Goal: Transaction & Acquisition: Purchase product/service

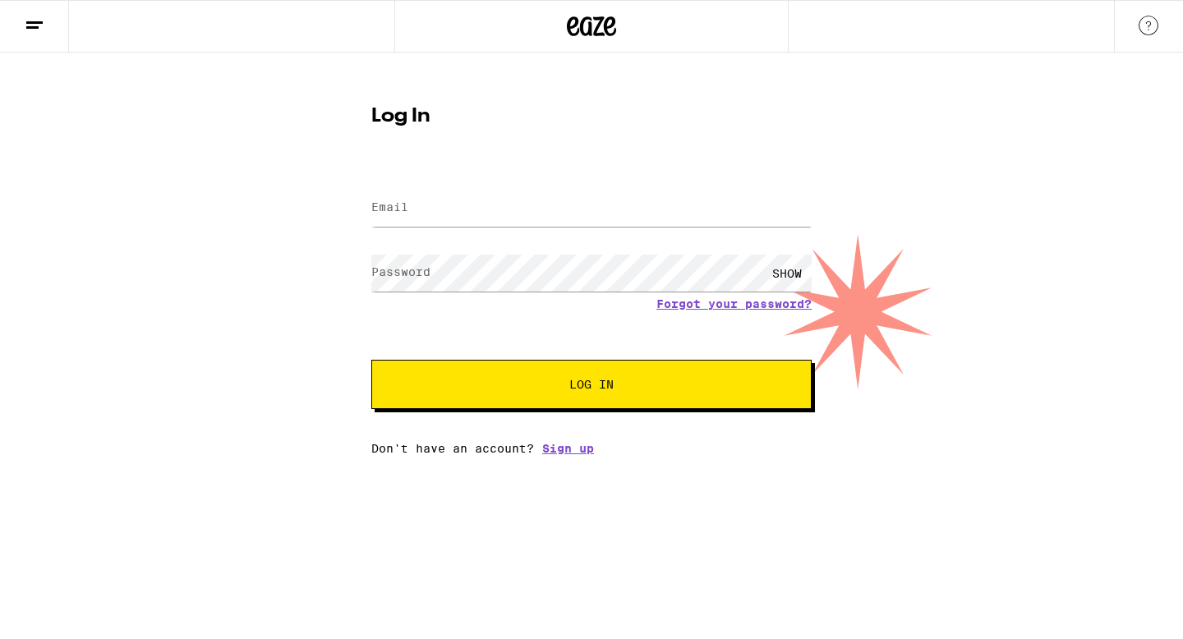
type input "davidnio4@gmail.com"
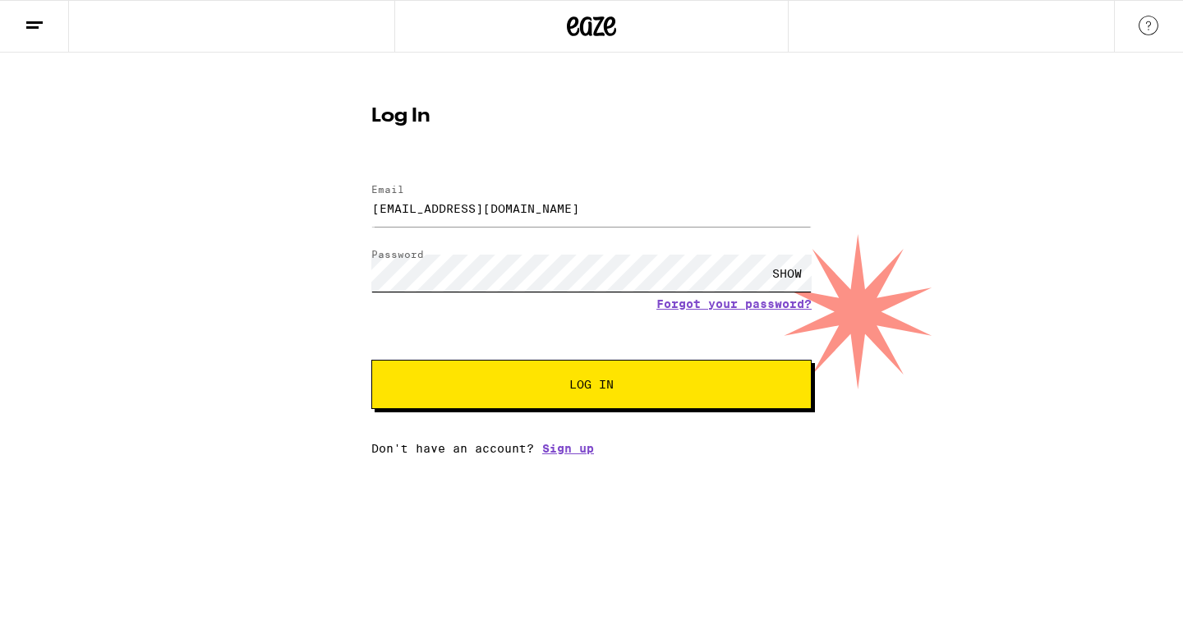
click at [371, 360] on button "Log In" at bounding box center [591, 384] width 440 height 49
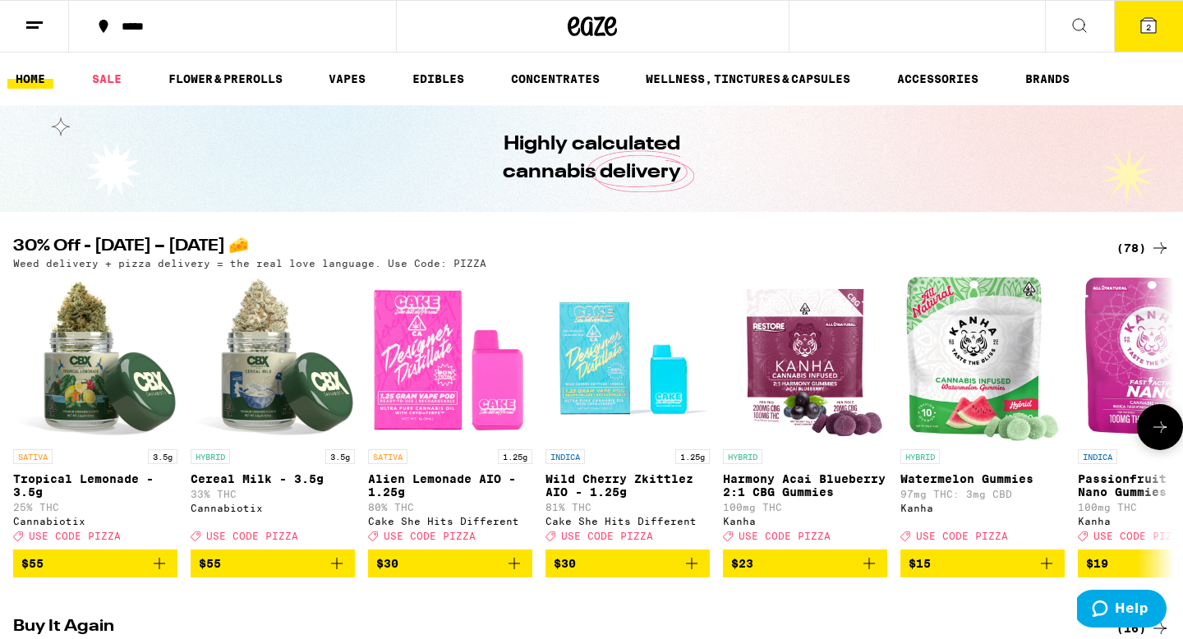
click at [1169, 435] on icon at bounding box center [1160, 427] width 20 height 20
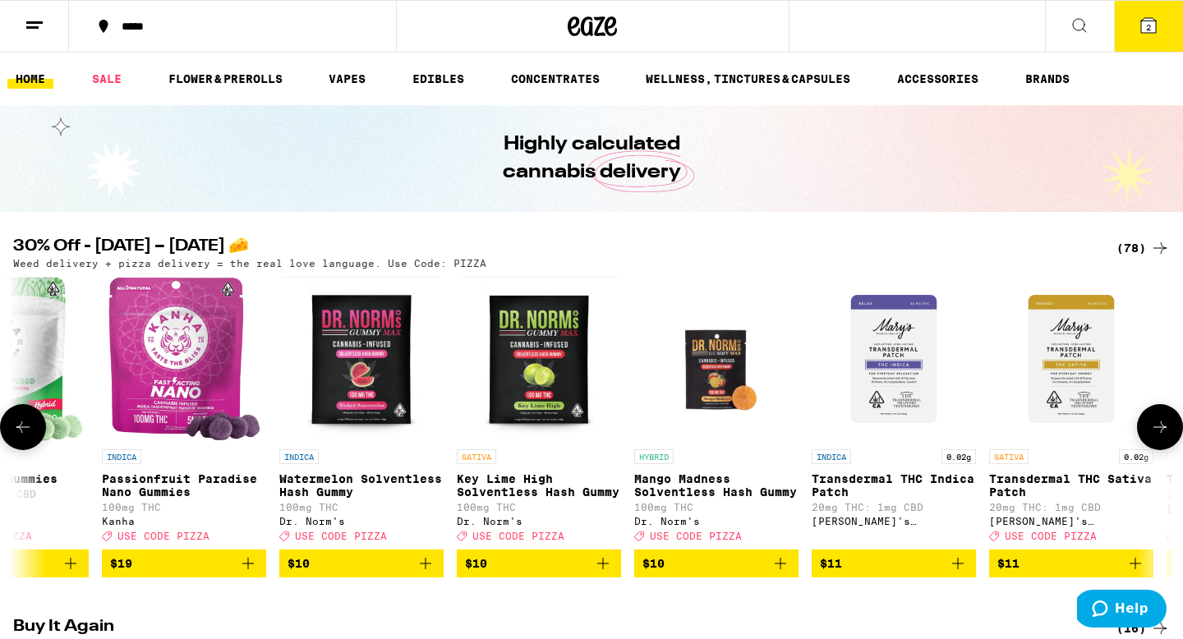
scroll to position [0, 978]
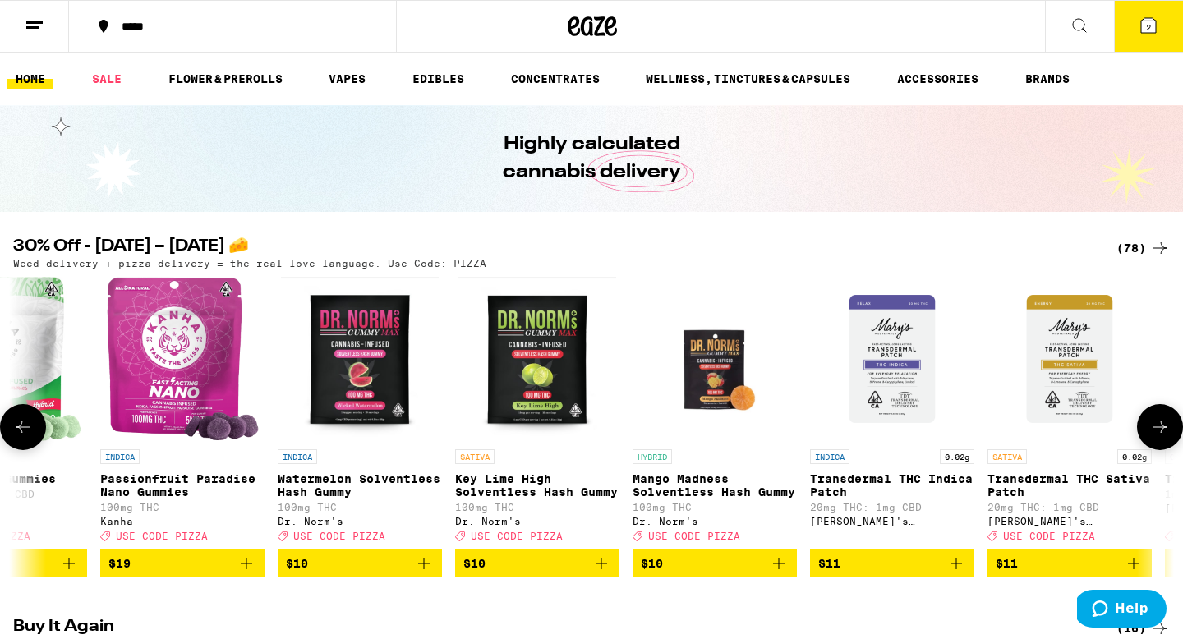
click at [1169, 435] on icon at bounding box center [1160, 427] width 20 height 20
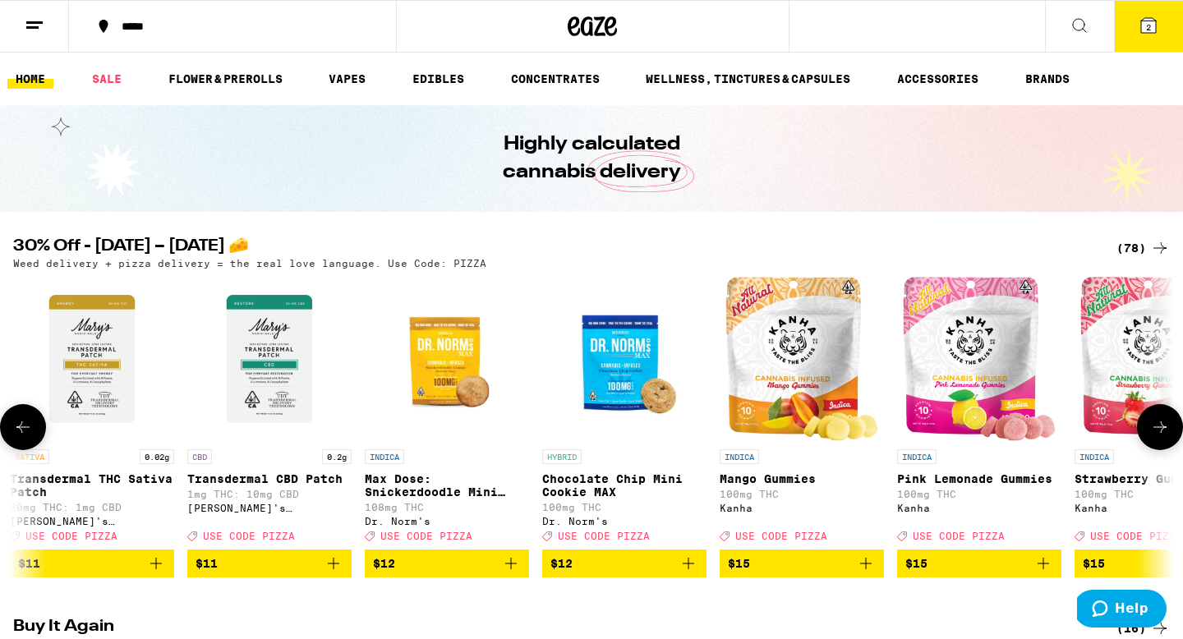
click at [1169, 435] on icon at bounding box center [1160, 427] width 20 height 20
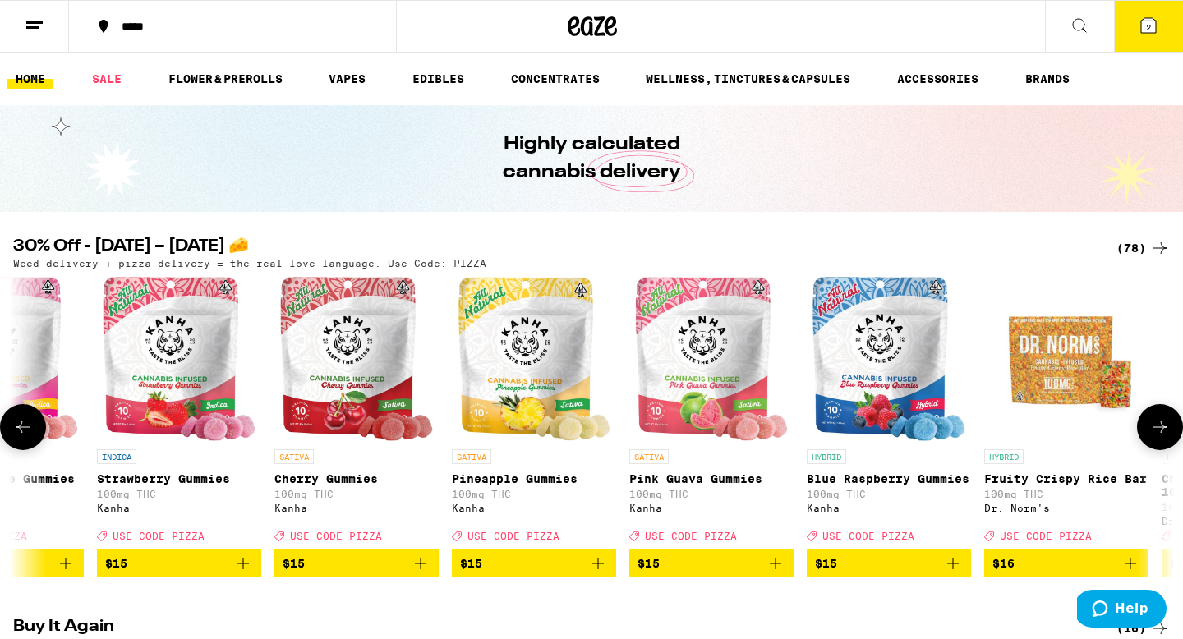
click at [1169, 435] on icon at bounding box center [1160, 427] width 20 height 20
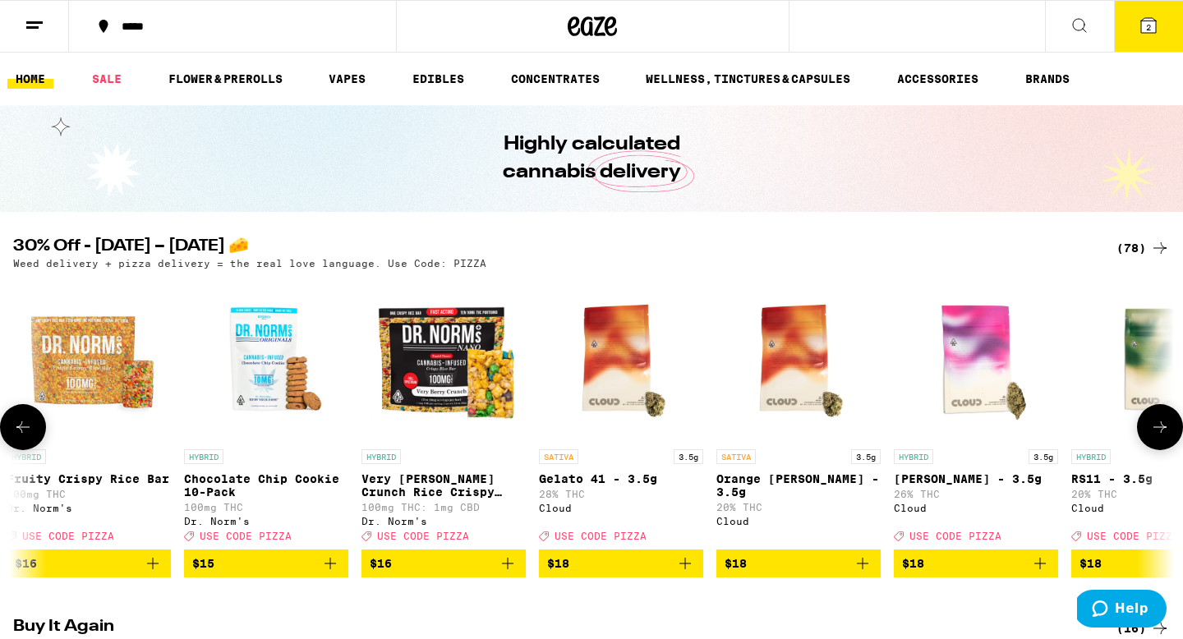
click at [1169, 435] on icon at bounding box center [1160, 427] width 20 height 20
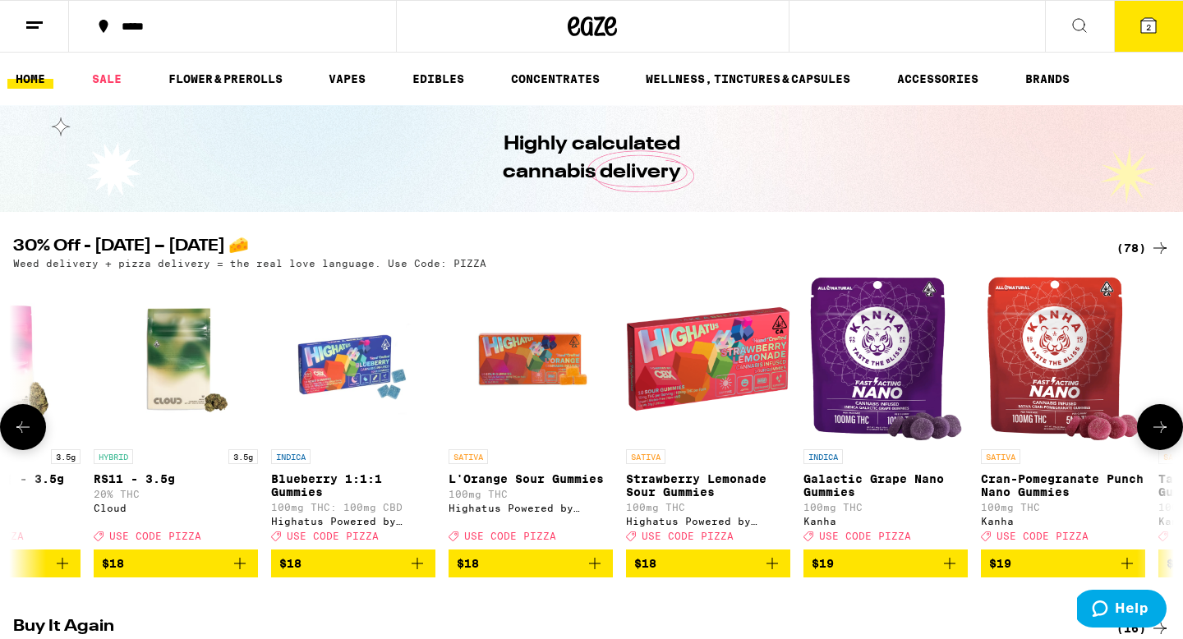
click at [1169, 433] on icon at bounding box center [1160, 427] width 20 height 20
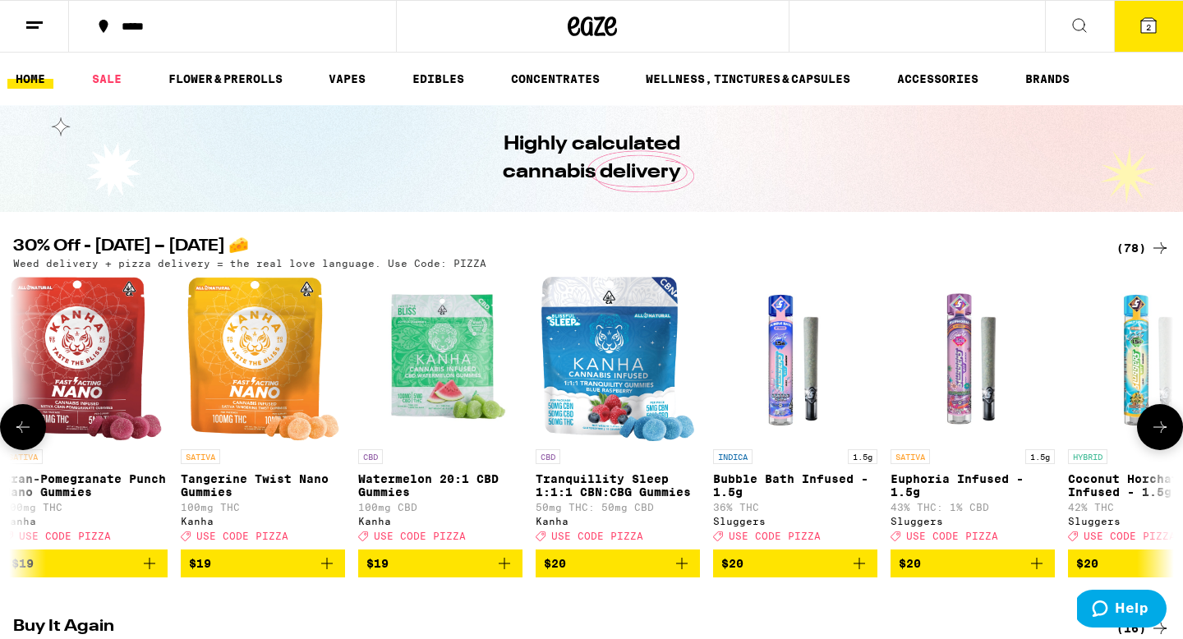
click at [1169, 433] on icon at bounding box center [1160, 427] width 20 height 20
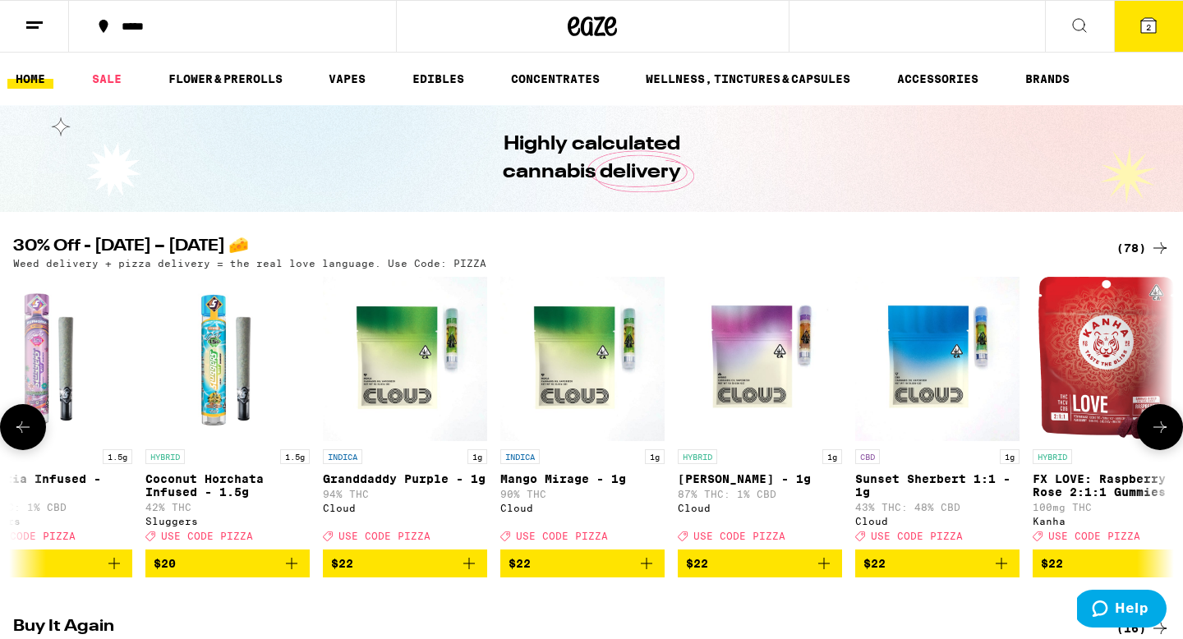
scroll to position [0, 6843]
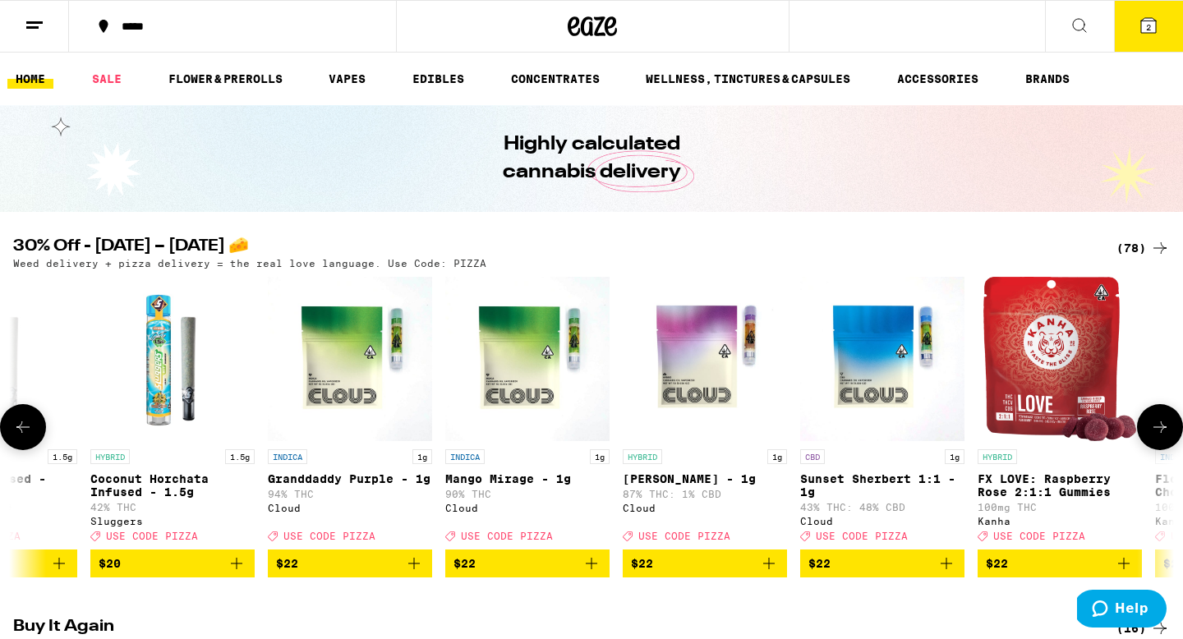
click at [1166, 432] on icon at bounding box center [1160, 427] width 20 height 20
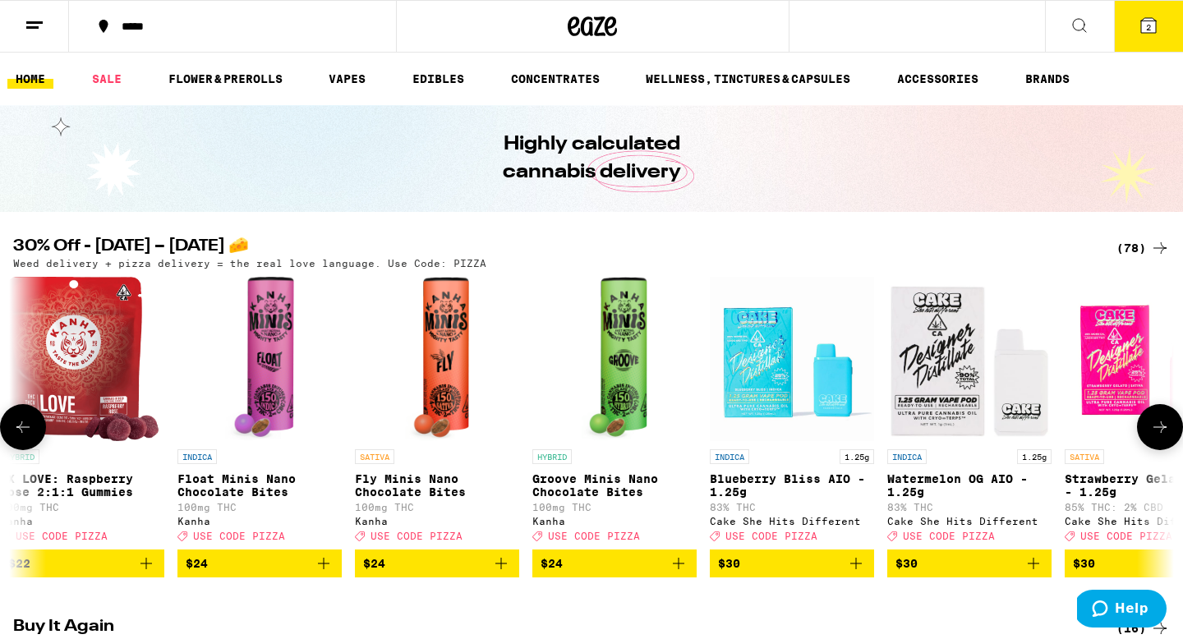
click at [1166, 431] on icon at bounding box center [1160, 427] width 20 height 20
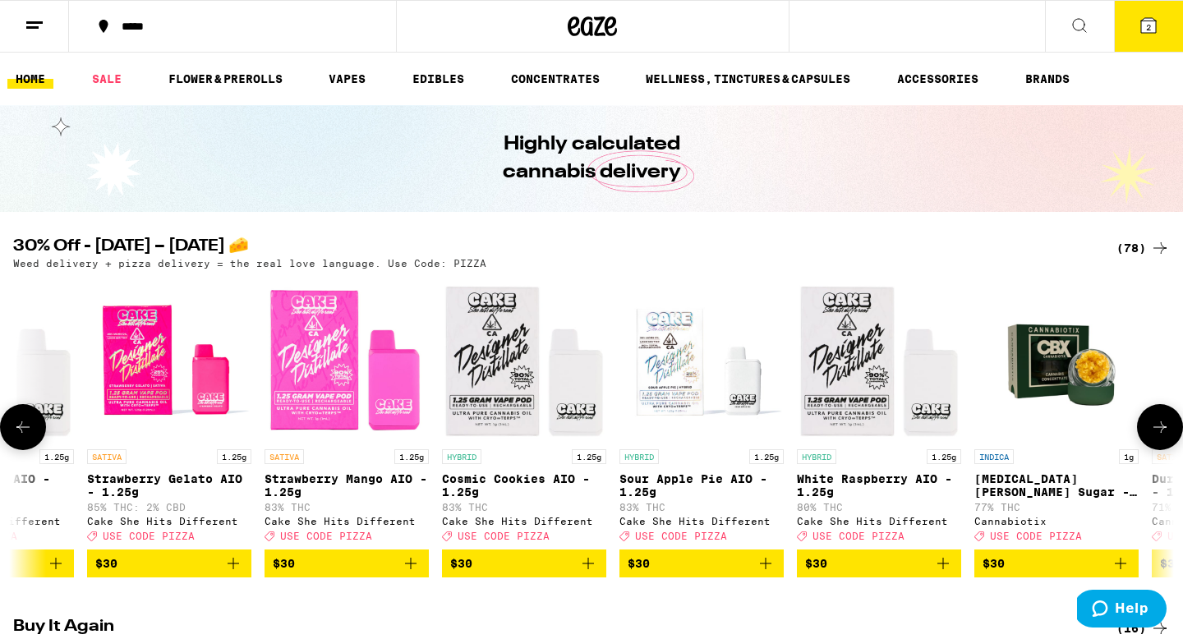
click at [1166, 430] on icon at bounding box center [1160, 427] width 20 height 20
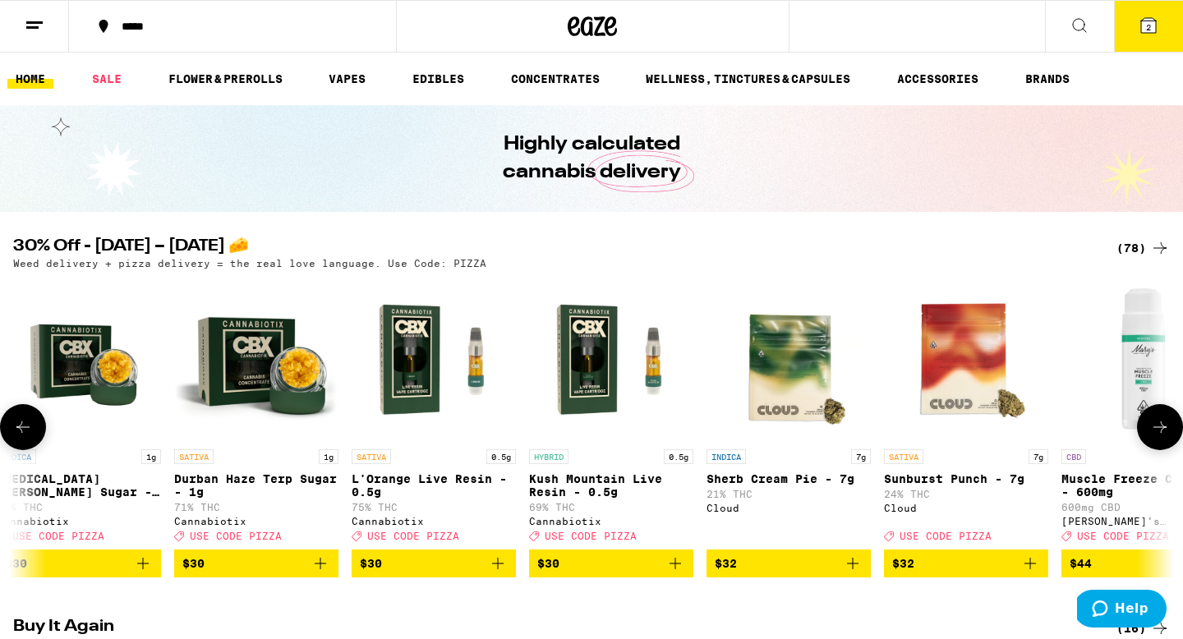
click at [1166, 430] on icon at bounding box center [1160, 427] width 20 height 20
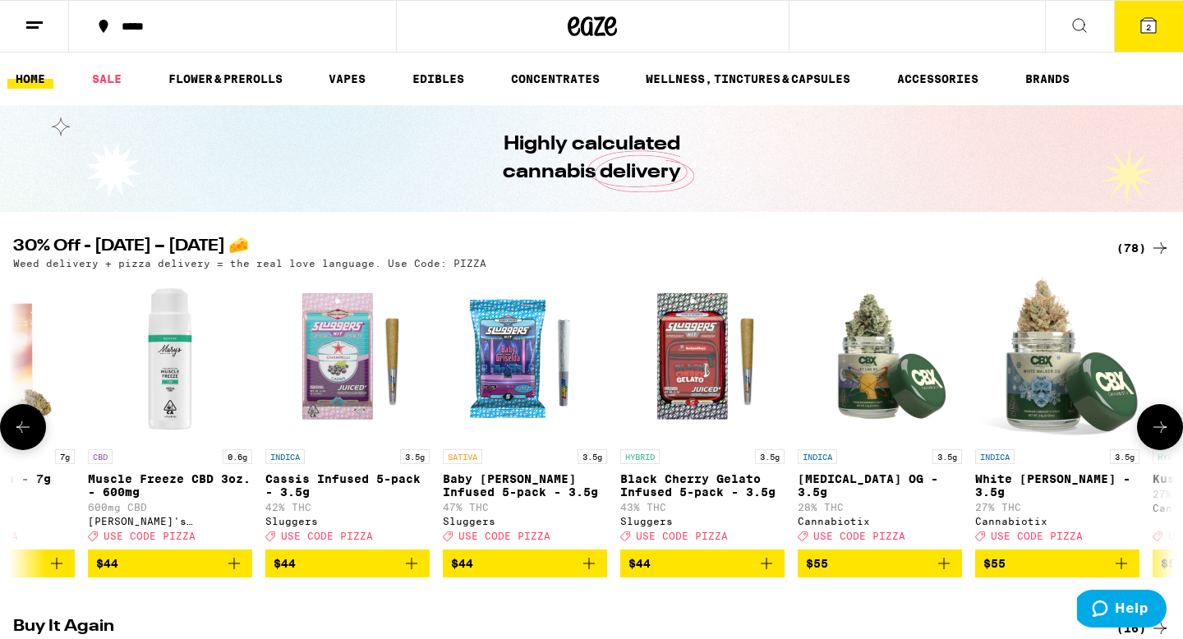
scroll to position [0, 10754]
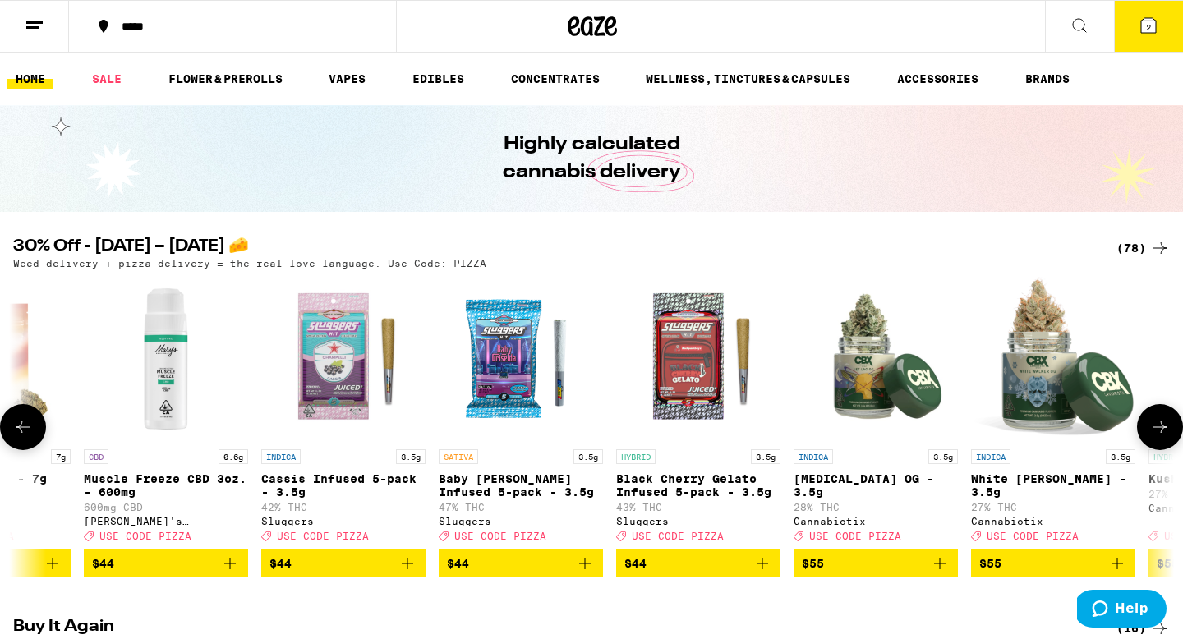
click at [25, 430] on icon at bounding box center [23, 427] width 20 height 20
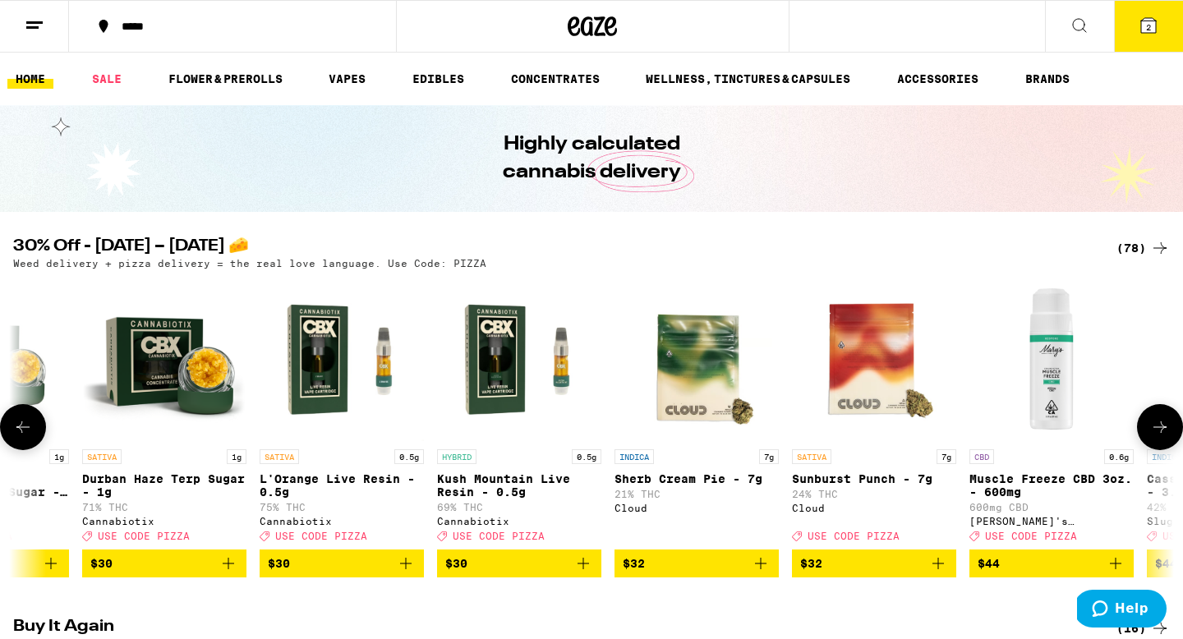
scroll to position [0, 9776]
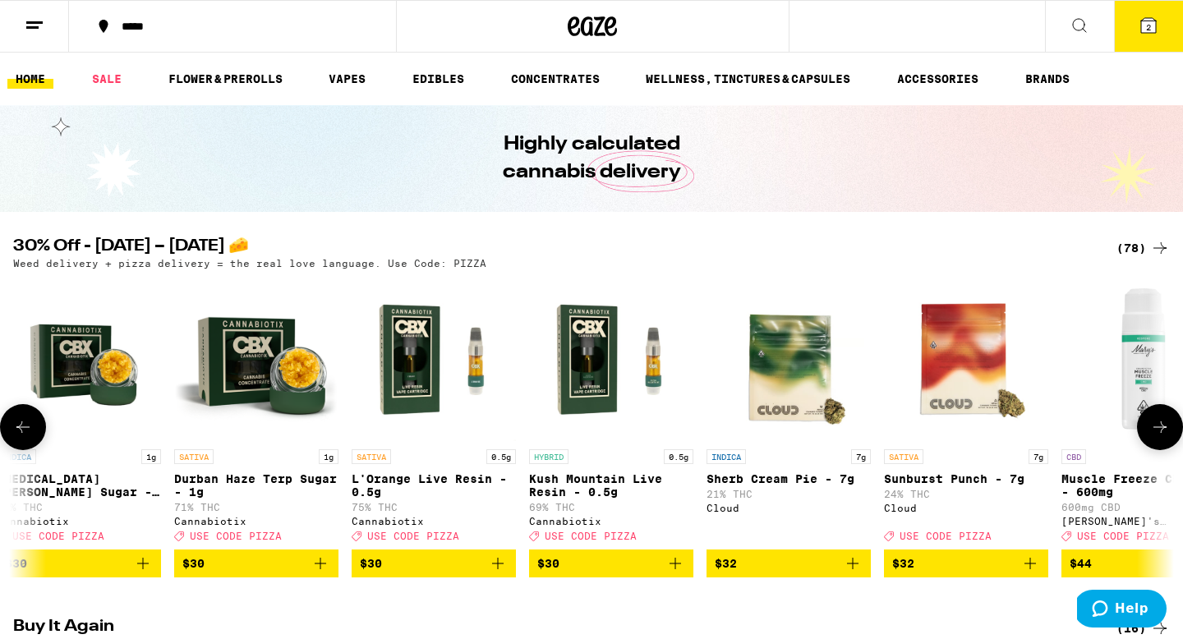
click at [497, 569] on icon "Add to bag" at bounding box center [498, 564] width 12 height 12
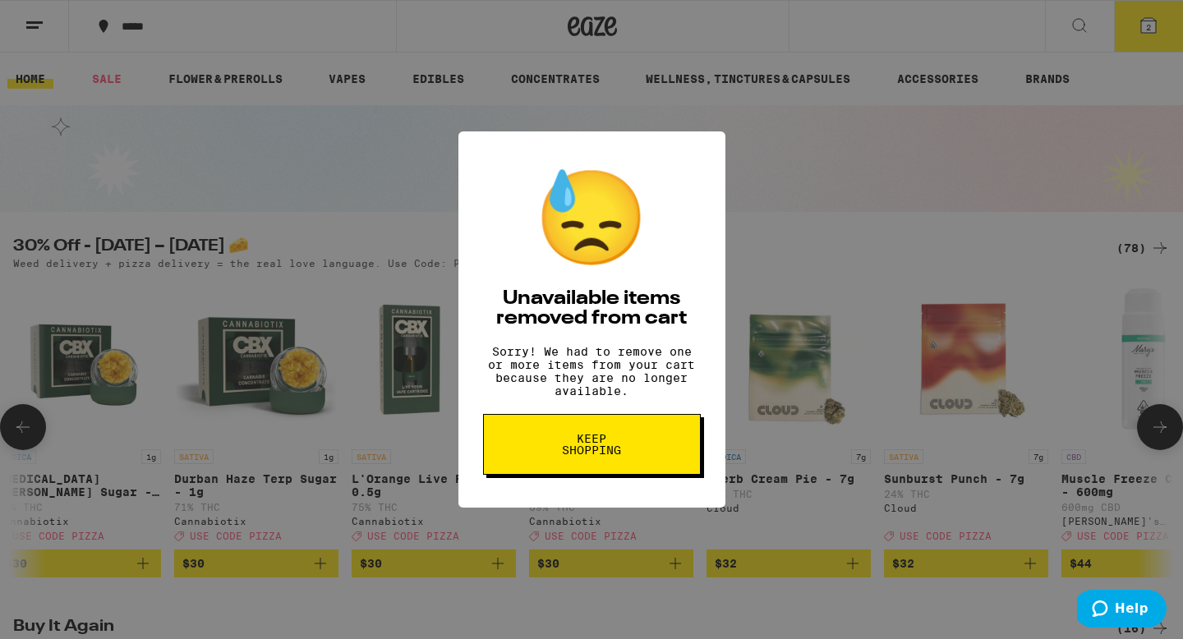
click at [634, 467] on button "Keep Shopping" at bounding box center [592, 444] width 218 height 61
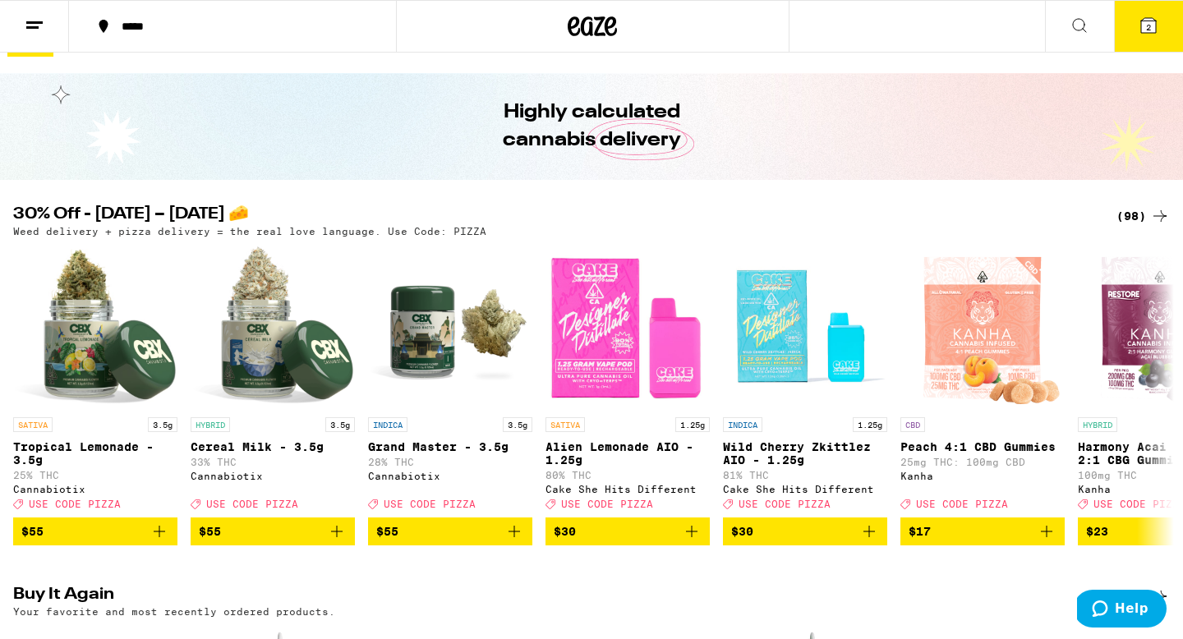
click at [1139, 213] on div "(98)" at bounding box center [1142, 216] width 53 height 20
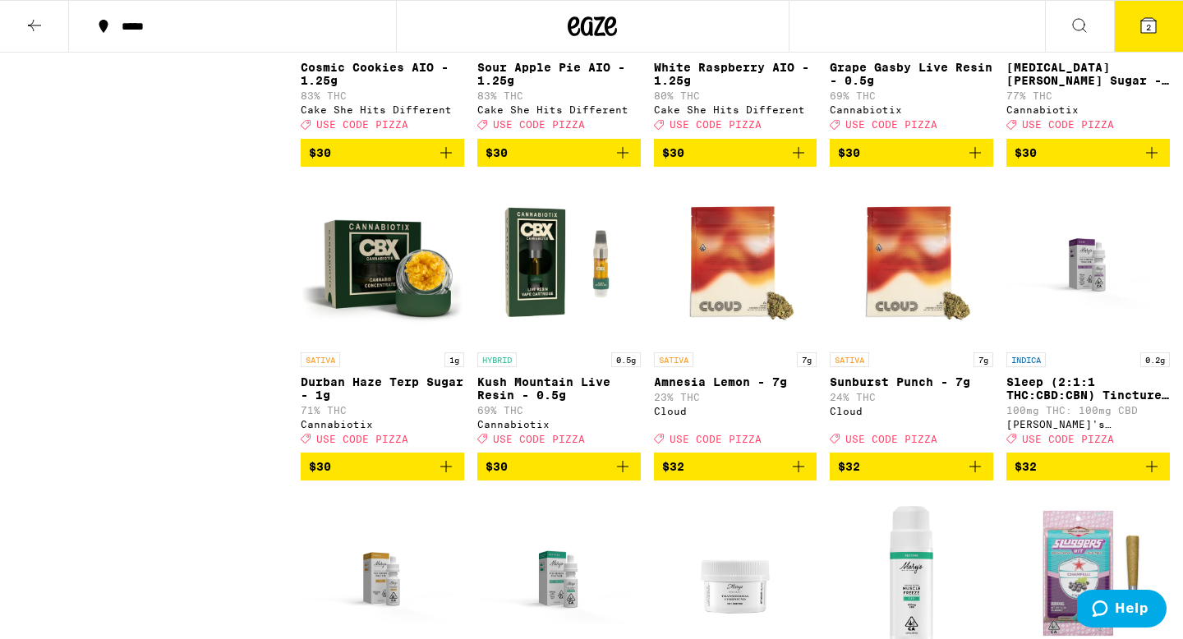
scroll to position [4467, 0]
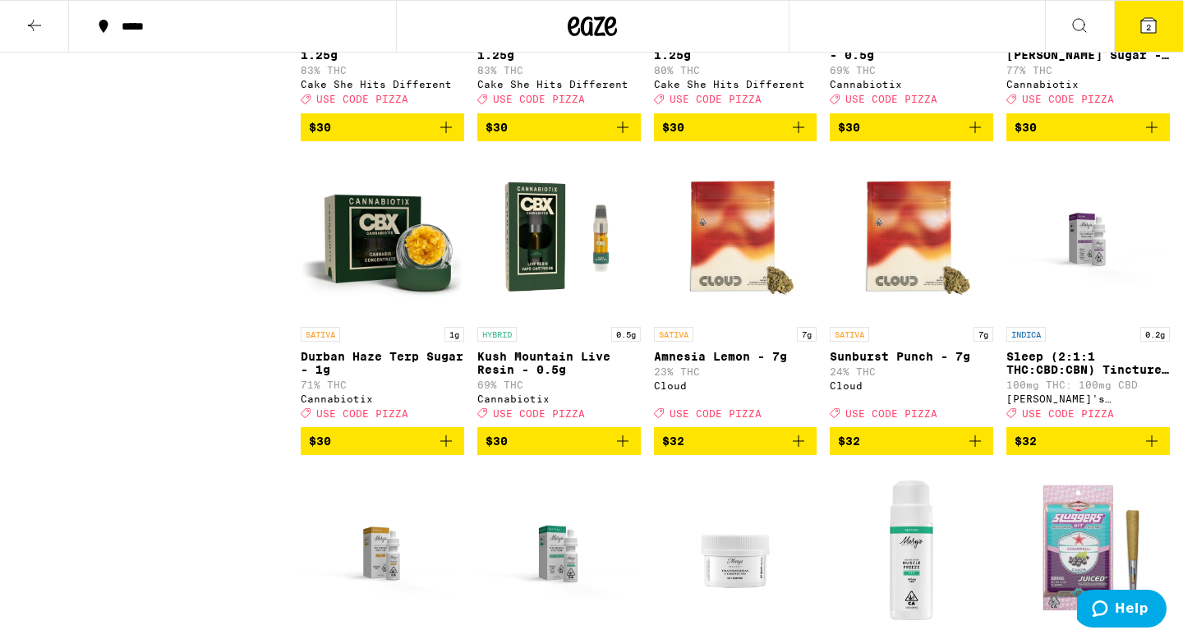
click at [623, 451] on icon "Add to bag" at bounding box center [623, 441] width 20 height 20
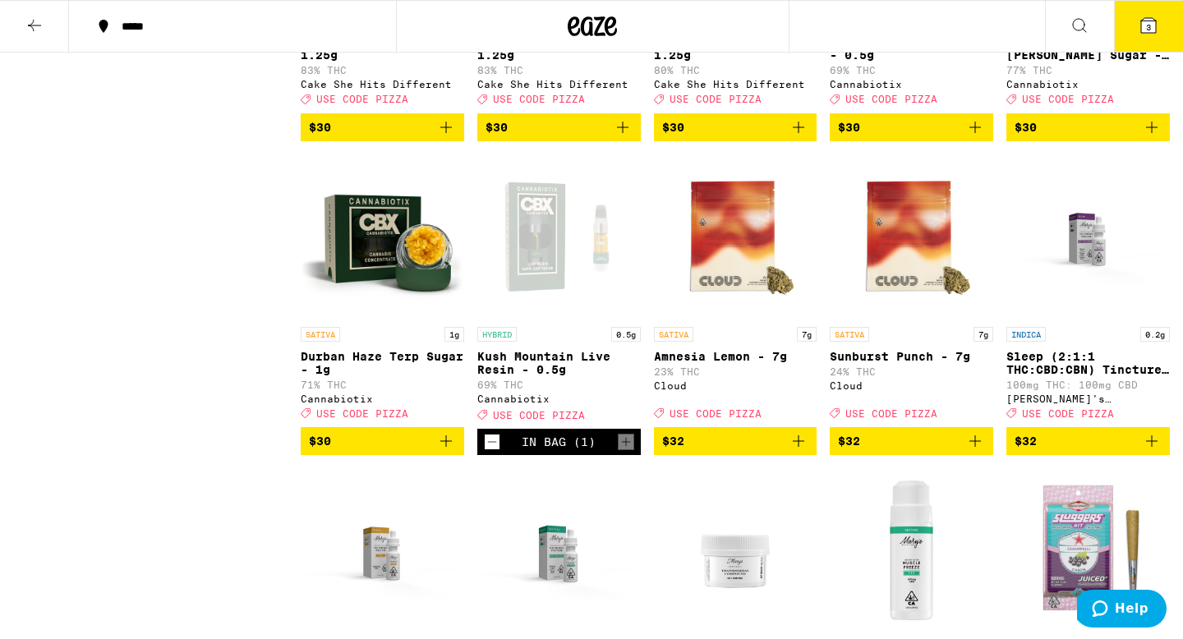
click at [975, 137] on icon "Add to bag" at bounding box center [975, 127] width 20 height 20
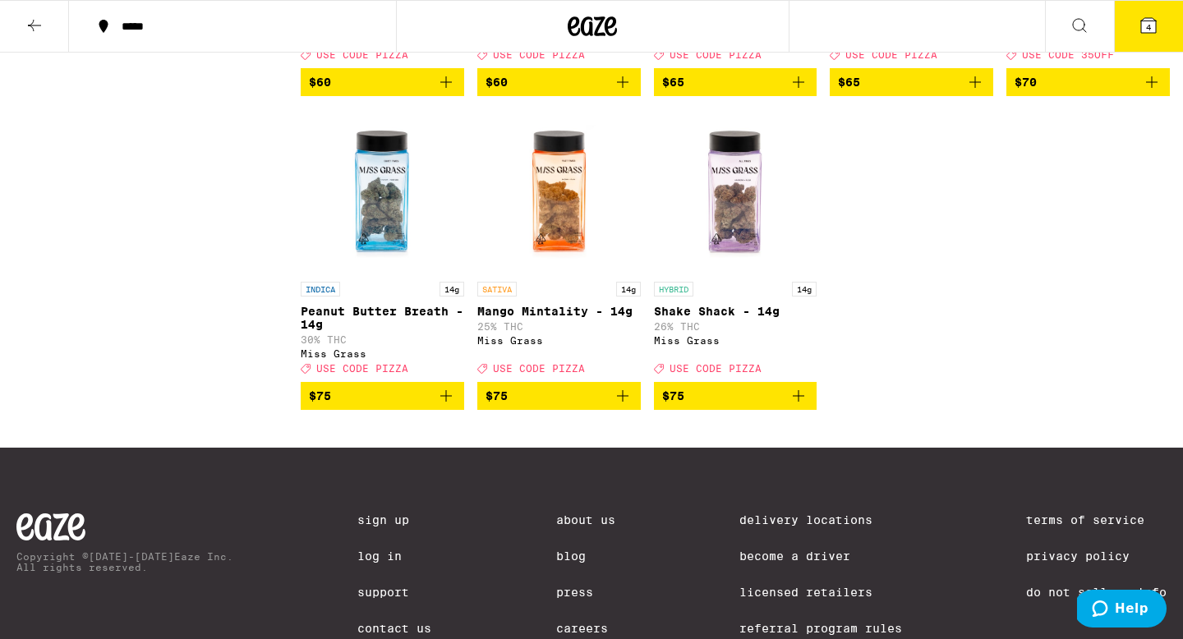
scroll to position [6273, 0]
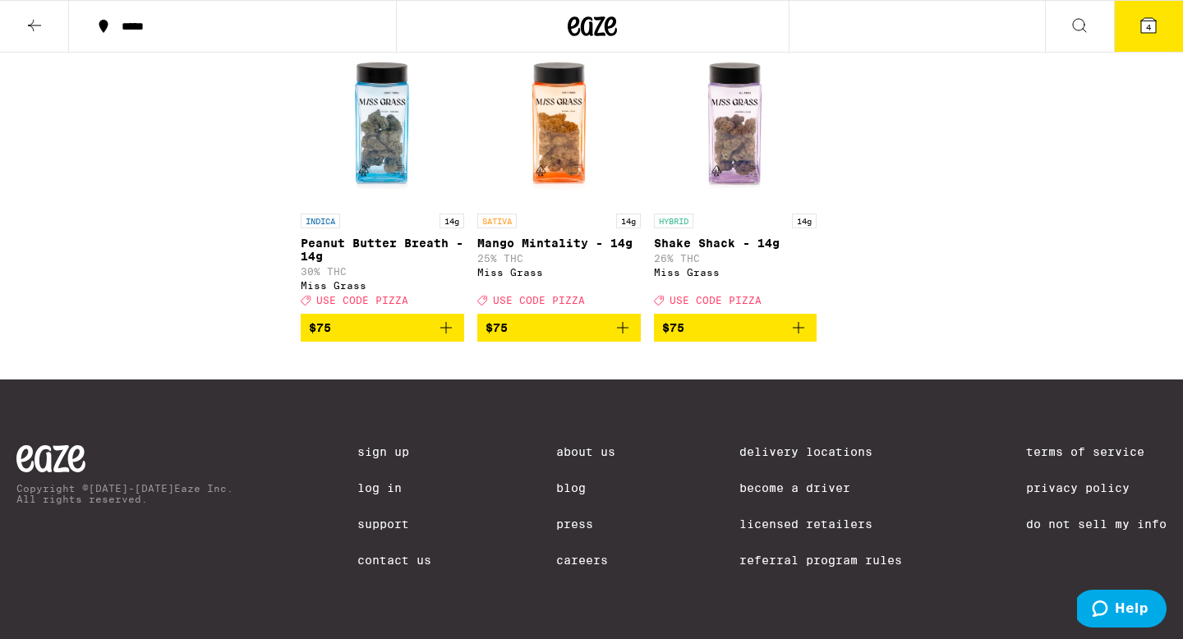
click at [1144, 16] on icon at bounding box center [1149, 26] width 20 height 20
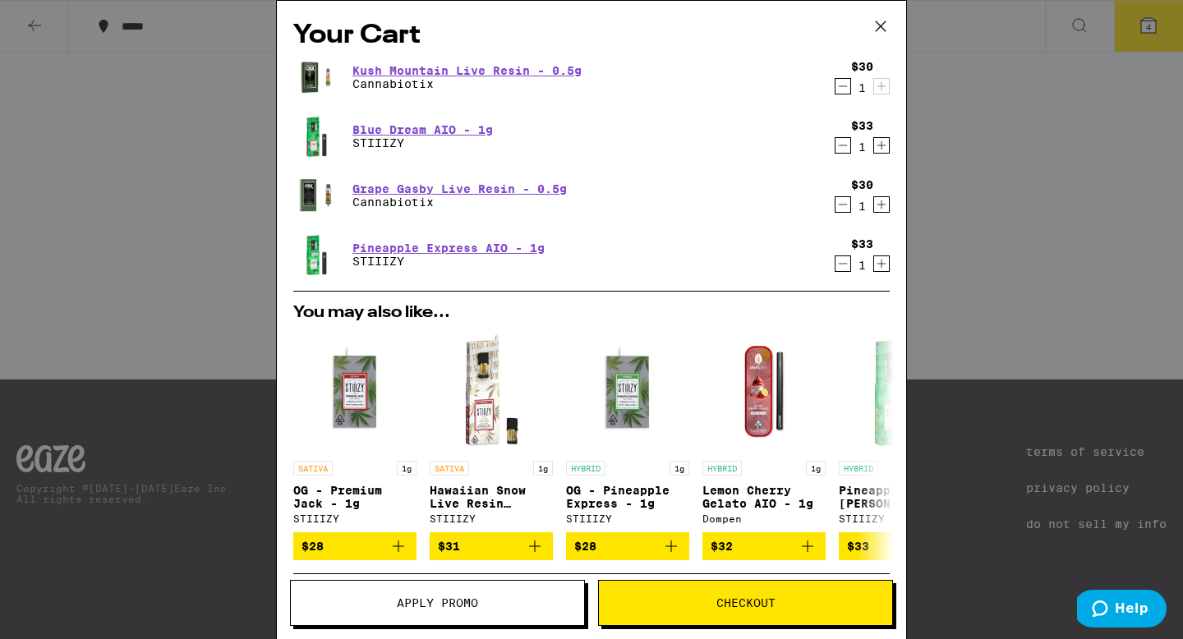
click at [837, 142] on icon "Decrement" at bounding box center [843, 146] width 15 height 20
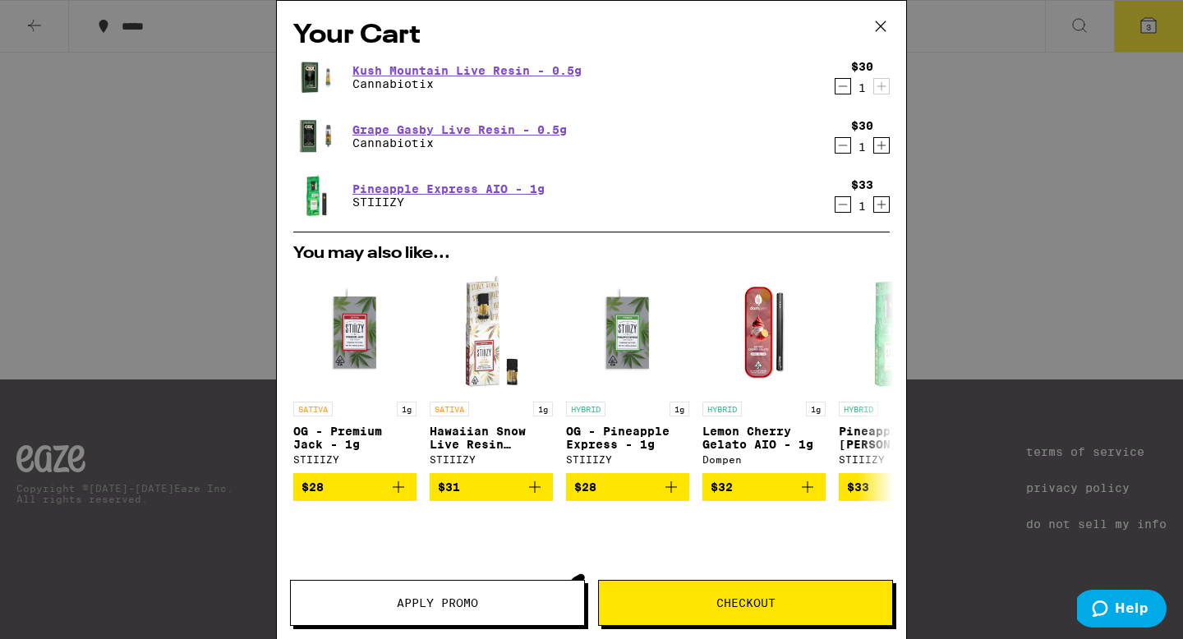
click at [839, 204] on icon "Decrement" at bounding box center [843, 205] width 15 height 20
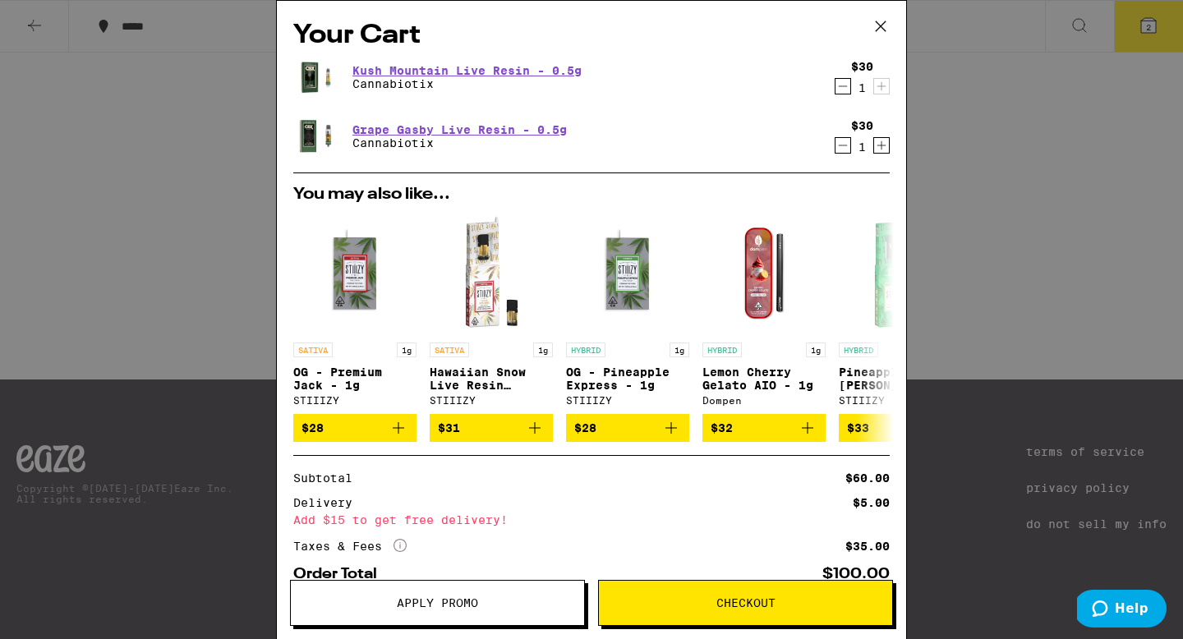
click at [486, 584] on button "Apply Promo" at bounding box center [437, 603] width 295 height 46
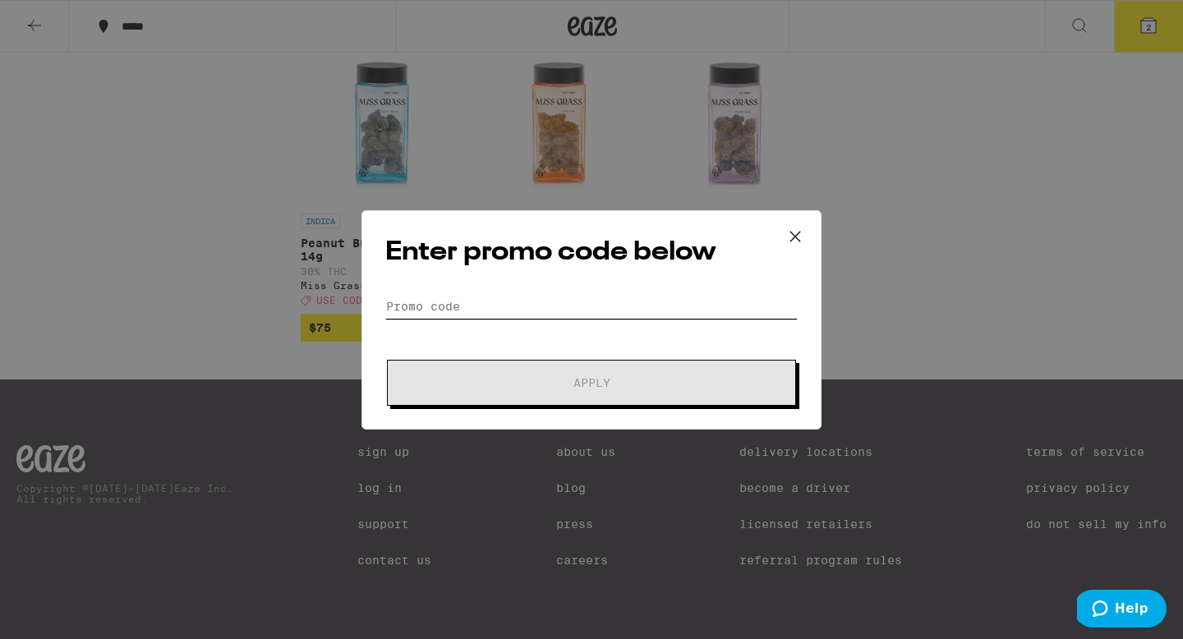
click at [501, 300] on input "Promo Code" at bounding box center [591, 306] width 412 height 25
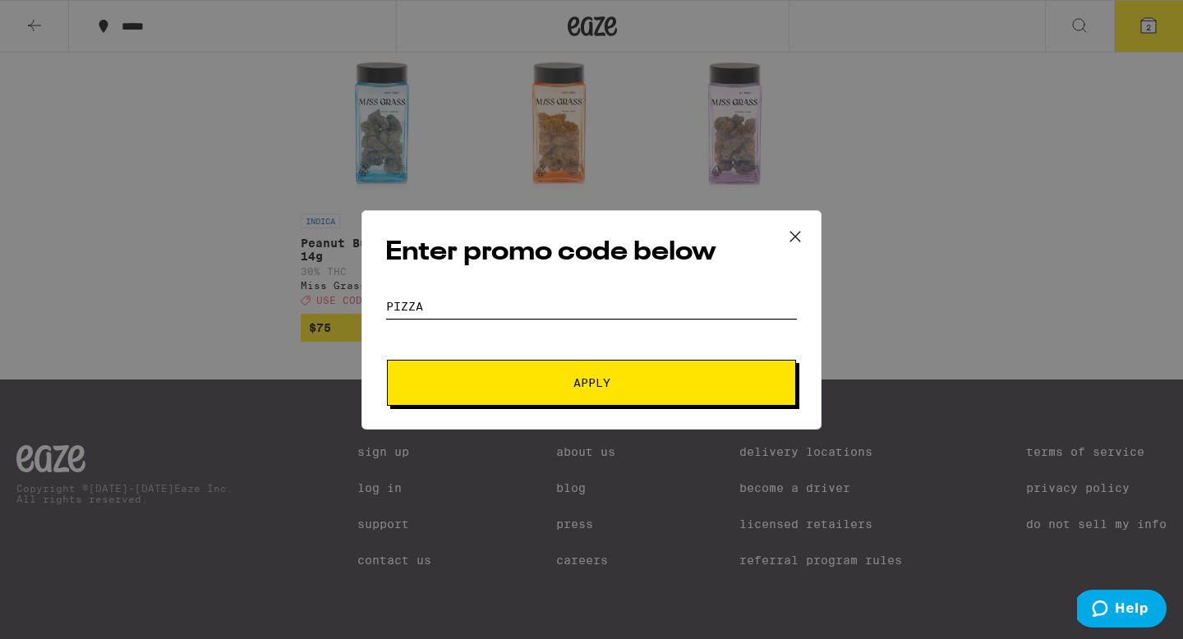
type input "pizza"
click at [496, 376] on button "Apply" at bounding box center [591, 383] width 409 height 46
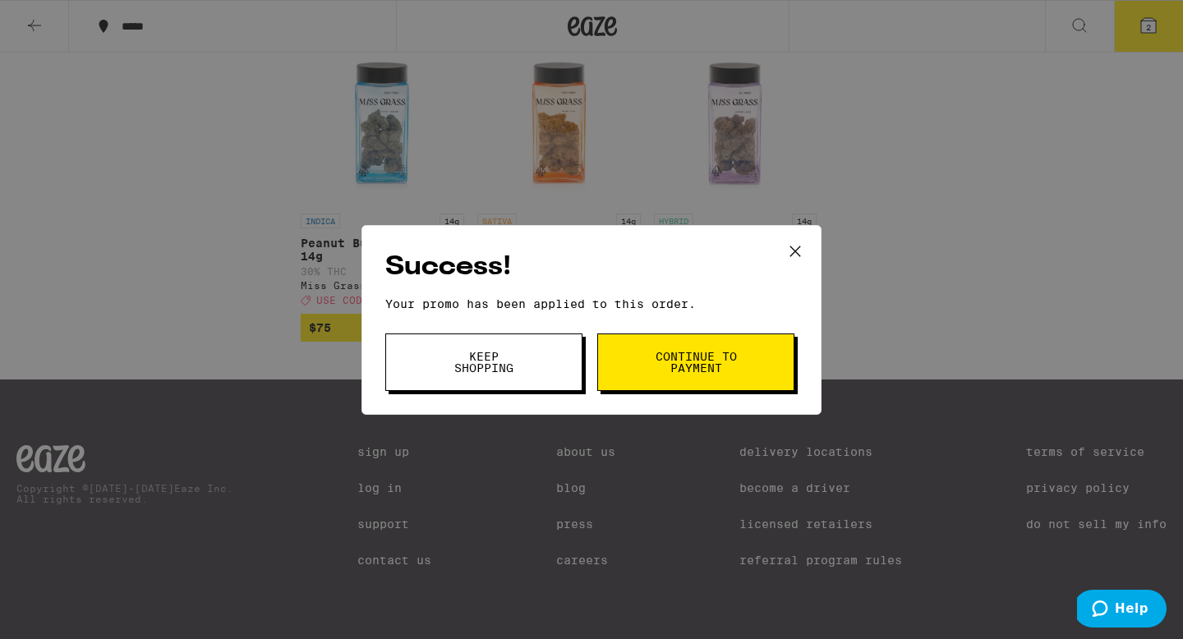
click at [697, 382] on button "Continue to payment" at bounding box center [695, 363] width 197 height 58
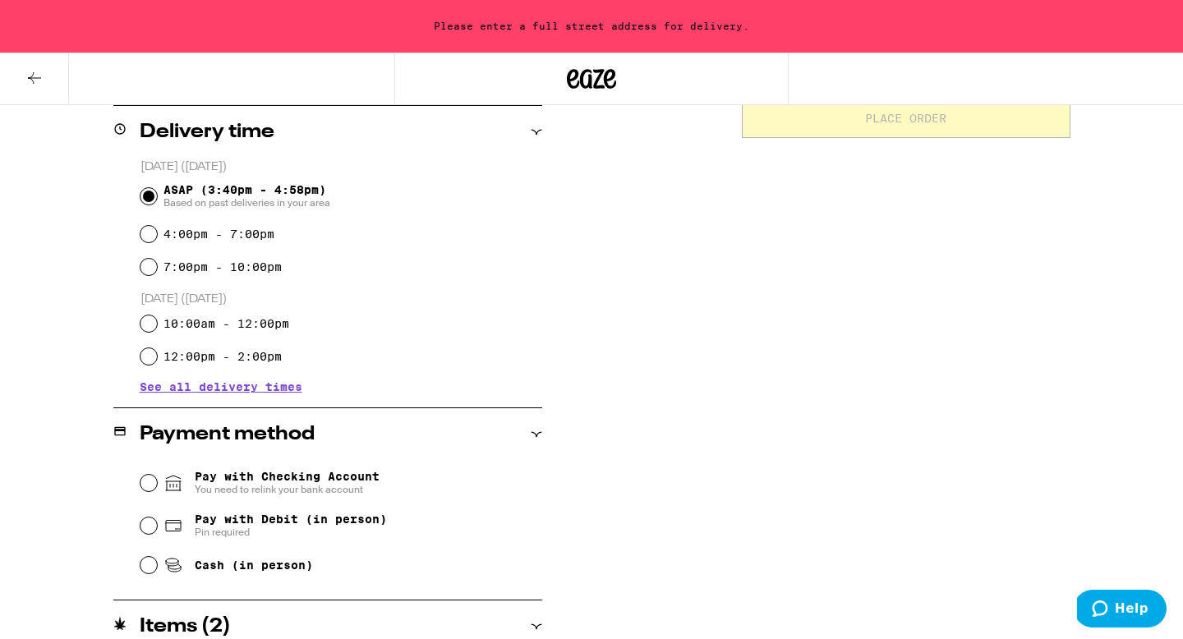
scroll to position [539, 0]
